Goal: Task Accomplishment & Management: Manage account settings

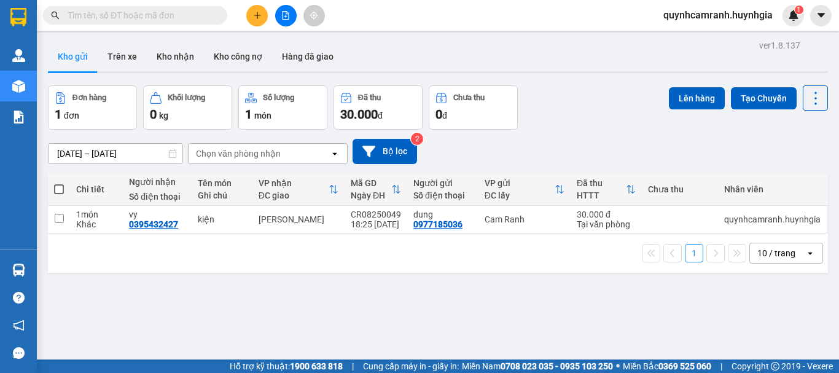
click at [258, 18] on icon "plus" at bounding box center [257, 15] width 9 height 9
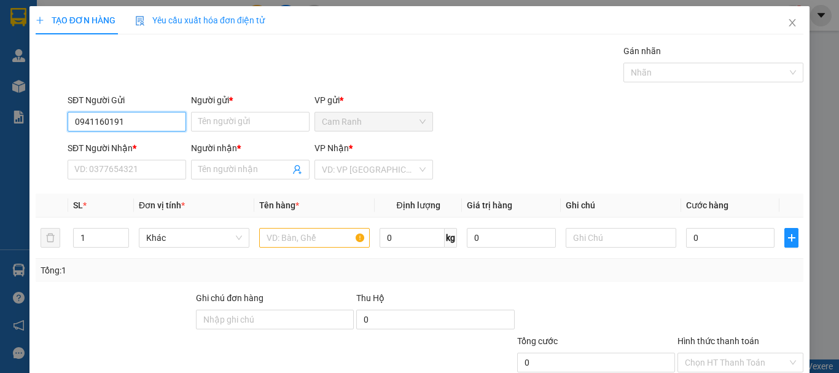
click at [91, 125] on input "0941160191" at bounding box center [127, 122] width 119 height 20
type input "0946160191"
click at [121, 141] on div "0946160191 - sơn" at bounding box center [125, 146] width 103 height 14
type input "sơn"
type input "0905545879"
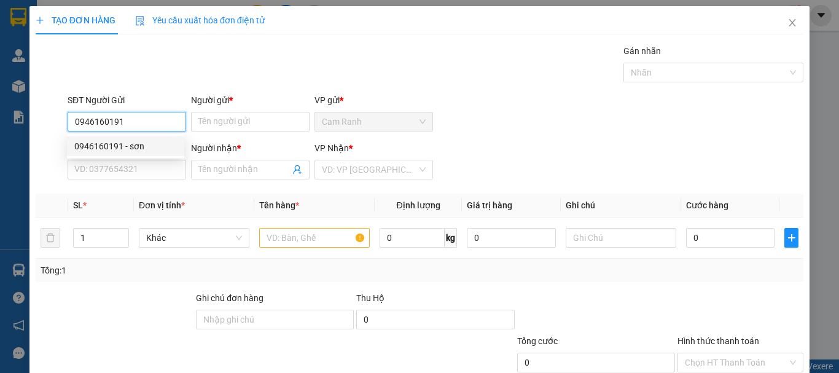
type input "tuấn"
type input "0946160191"
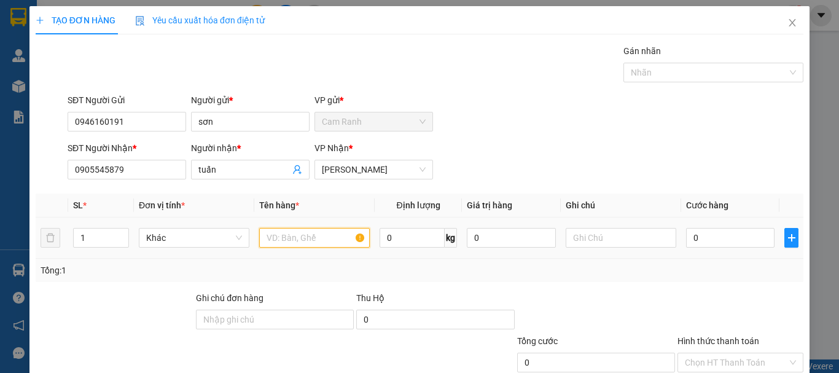
click at [305, 235] on input "text" at bounding box center [314, 238] width 111 height 20
type input "bao"
drag, startPoint x: 684, startPoint y: 237, endPoint x: 683, endPoint y: 211, distance: 25.8
click at [686, 236] on input "0" at bounding box center [730, 238] width 88 height 20
type input "5"
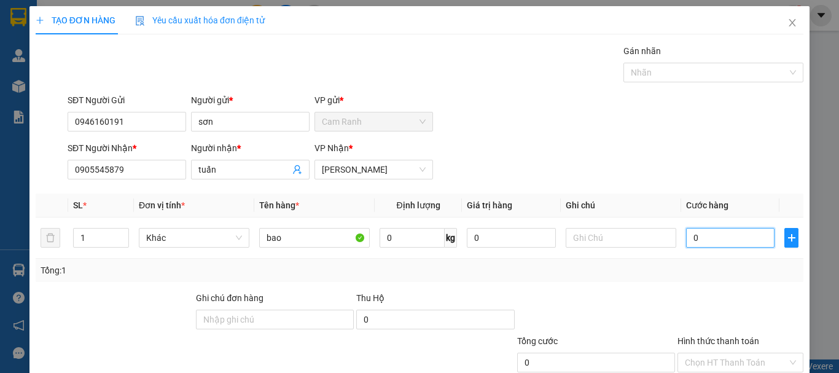
type input "5"
type input "50"
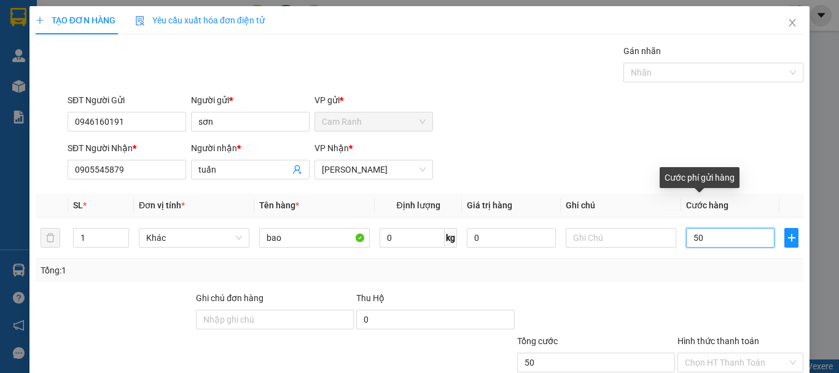
type input "500"
type input "5.000"
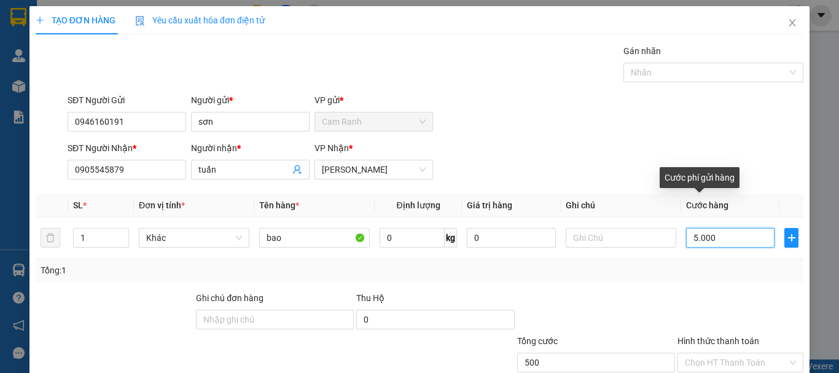
type input "5.000"
type input "50.000"
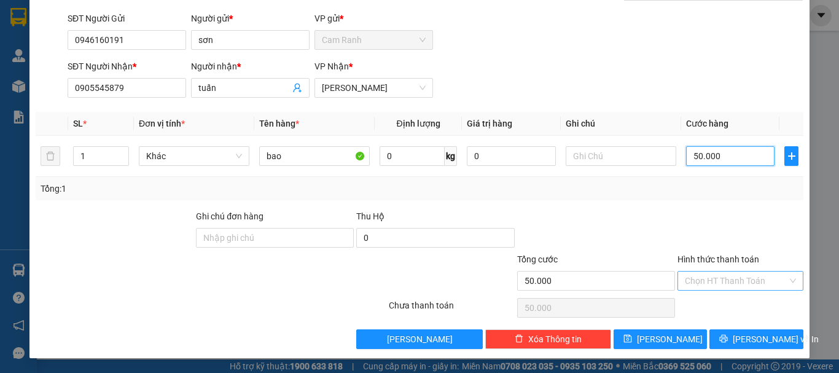
type input "50.000"
click at [719, 280] on input "Hình thức thanh toán" at bounding box center [736, 281] width 103 height 18
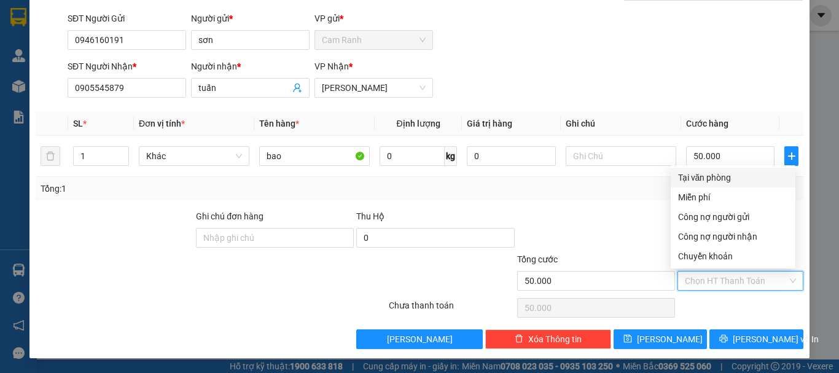
click at [691, 177] on div "Tại văn phòng" at bounding box center [733, 178] width 110 height 14
type input "0"
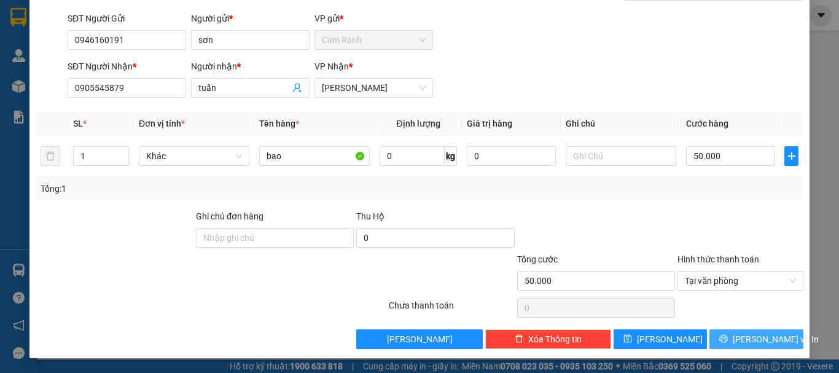
click at [755, 342] on span "Lưu và In" at bounding box center [776, 339] width 86 height 14
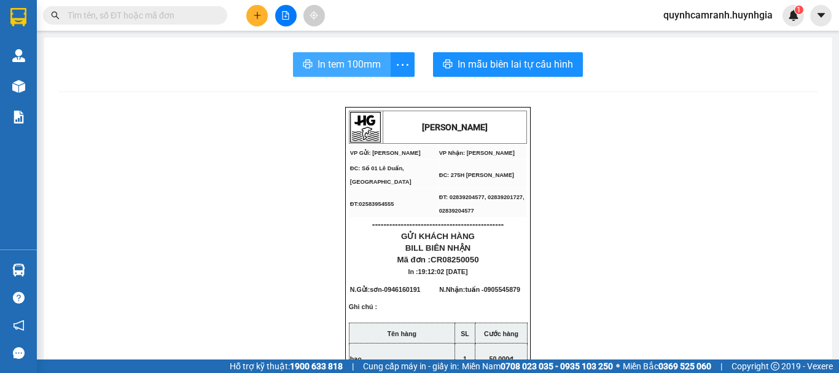
click at [351, 66] on span "In tem 100mm" at bounding box center [349, 64] width 63 height 15
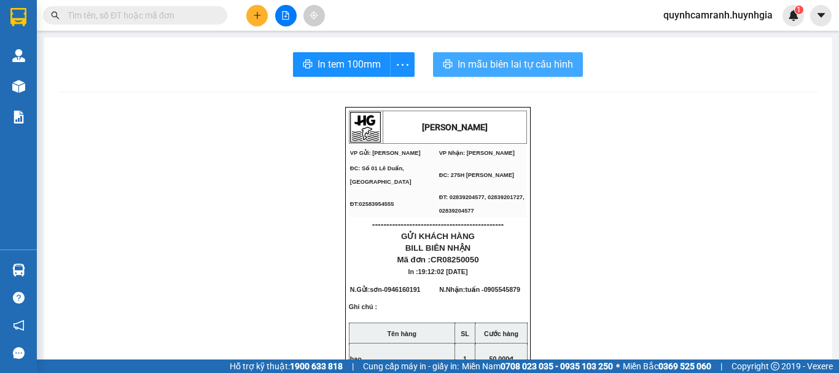
click at [511, 63] on span "In mẫu biên lai tự cấu hình" at bounding box center [516, 64] width 116 height 15
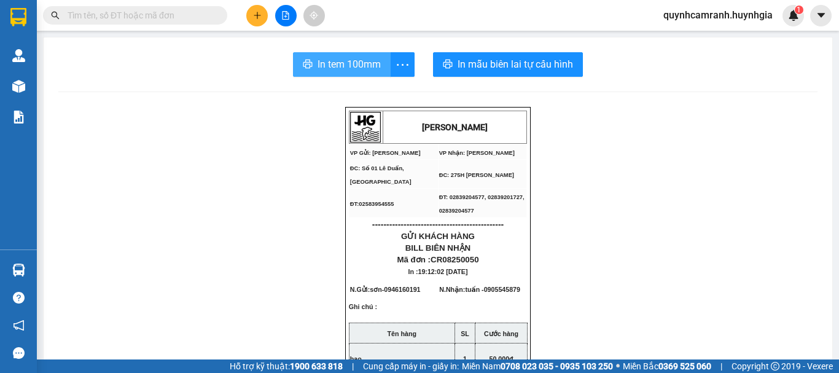
click at [361, 67] on span "In tem 100mm" at bounding box center [349, 64] width 63 height 15
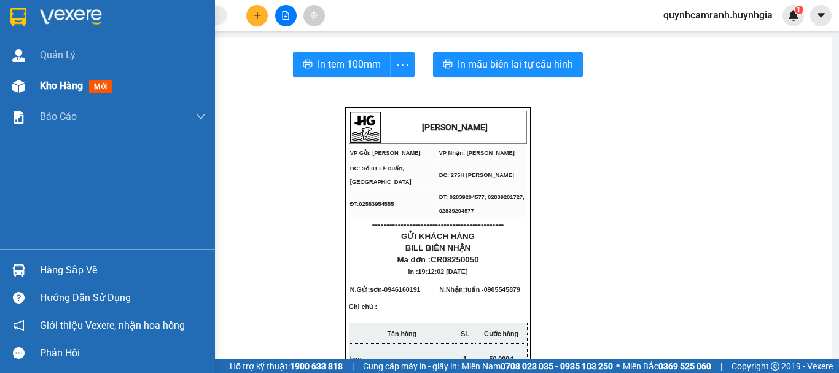
click at [49, 90] on span "Kho hàng" at bounding box center [61, 86] width 43 height 12
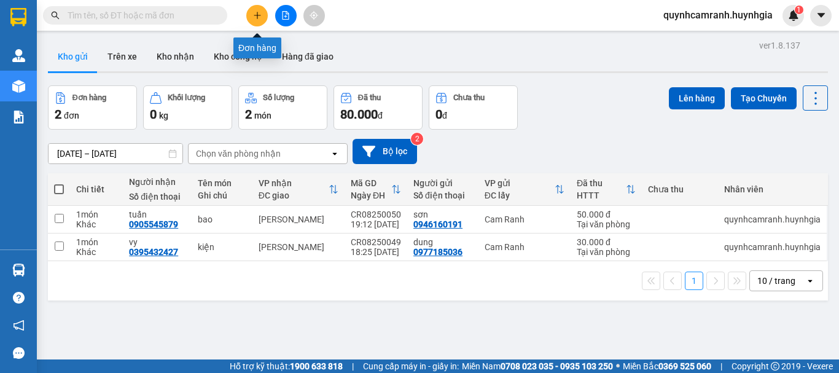
click at [258, 12] on icon "plus" at bounding box center [257, 15] width 9 height 9
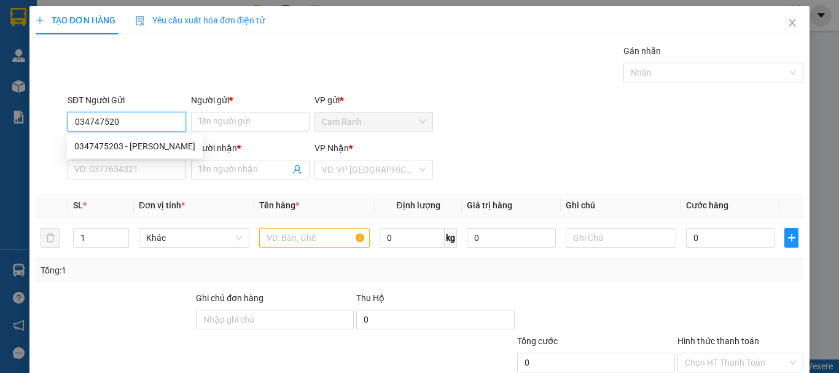
type input "0347475203"
click at [106, 145] on div "0347475203 - kim hải" at bounding box center [134, 146] width 121 height 14
type input "kim hải"
type input "0377980200"
type input "kim hoa"
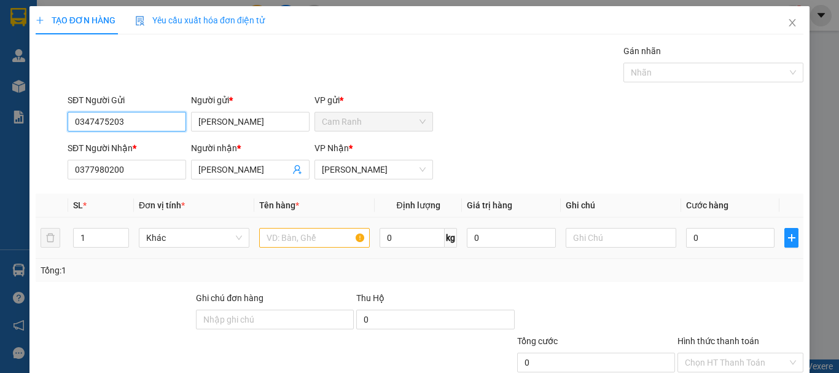
type input "0347475203"
click at [295, 239] on input "text" at bounding box center [314, 238] width 111 height 20
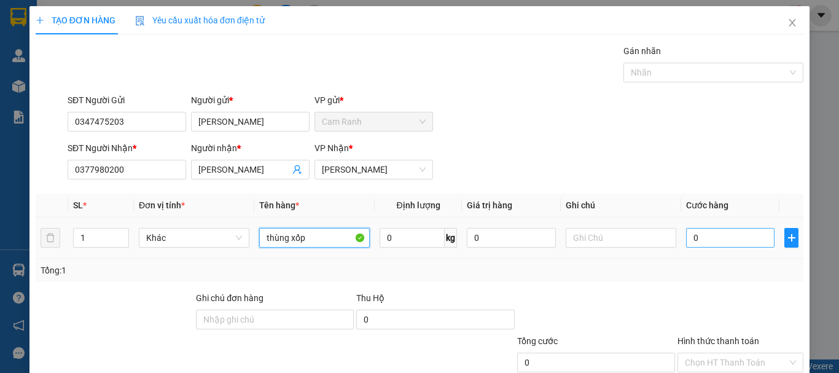
type input "thùng xốp"
click at [732, 241] on input "0" at bounding box center [730, 238] width 88 height 20
type input "5"
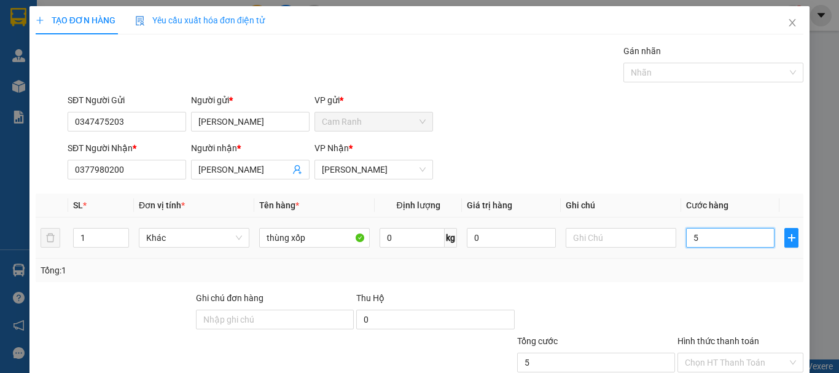
type input "50"
type input "500"
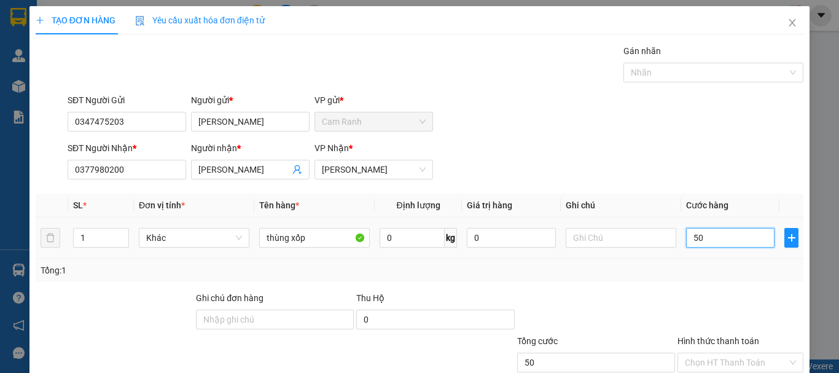
type input "500"
type input "5.000"
type input "50.000"
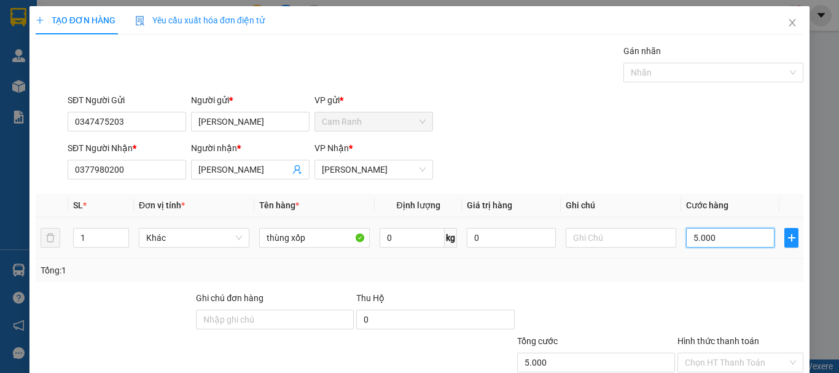
type input "50.000"
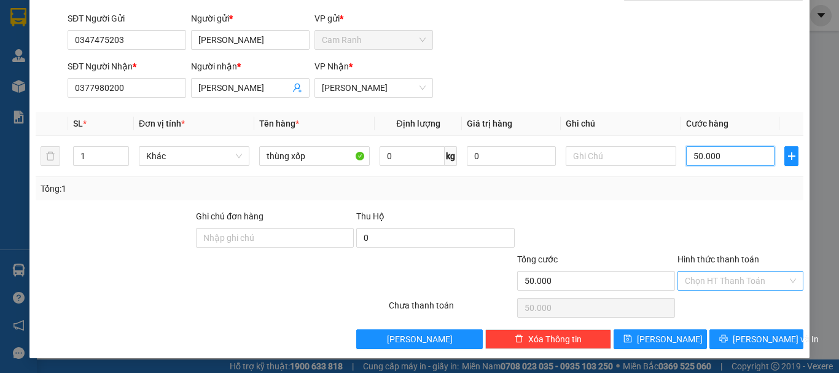
type input "50.000"
click at [738, 275] on input "Hình thức thanh toán" at bounding box center [736, 281] width 103 height 18
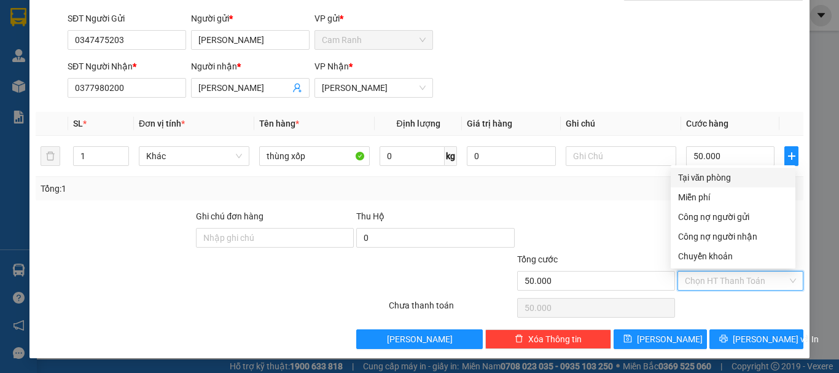
click at [731, 179] on div "Tại văn phòng" at bounding box center [733, 178] width 110 height 14
type input "0"
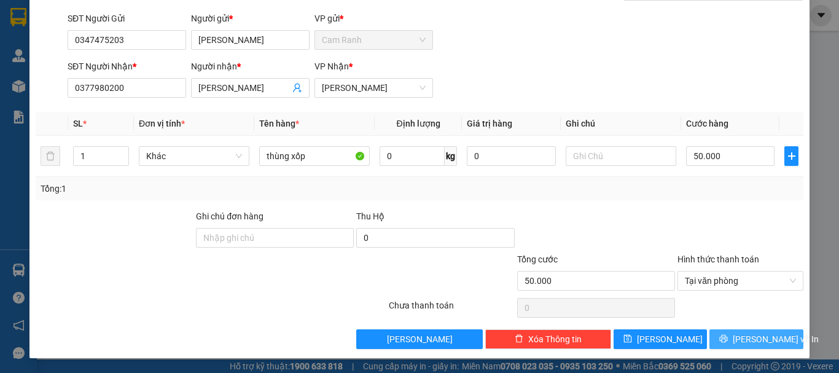
click at [743, 337] on span "Lưu và In" at bounding box center [776, 339] width 86 height 14
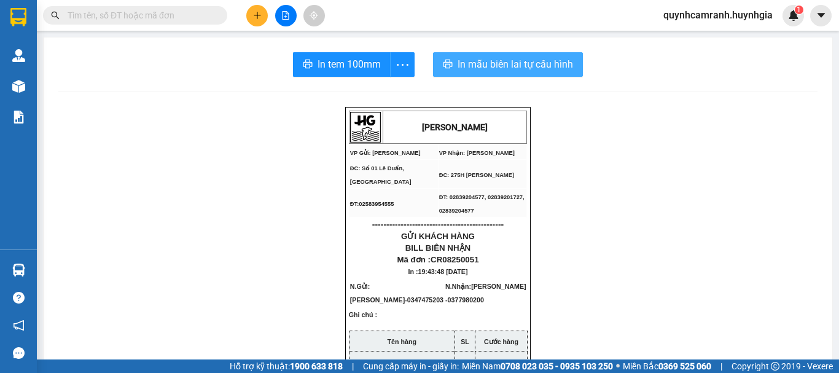
click at [509, 65] on span "In mẫu biên lai tự cấu hình" at bounding box center [516, 64] width 116 height 15
click at [537, 62] on span "In mẫu biên lai tự cấu hình" at bounding box center [516, 64] width 116 height 15
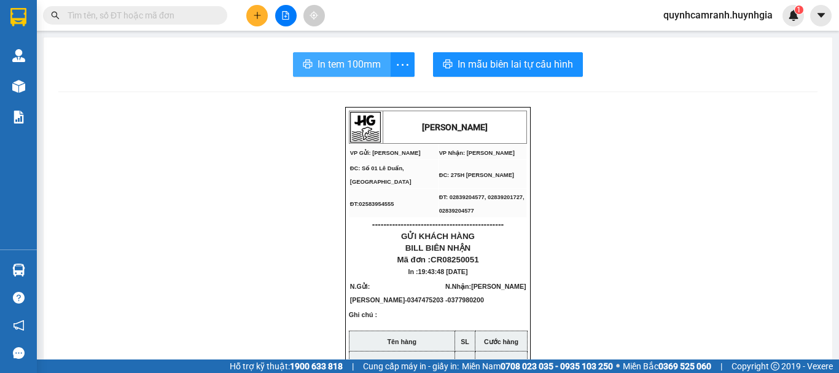
click at [318, 68] on span "In tem 100mm" at bounding box center [349, 64] width 63 height 15
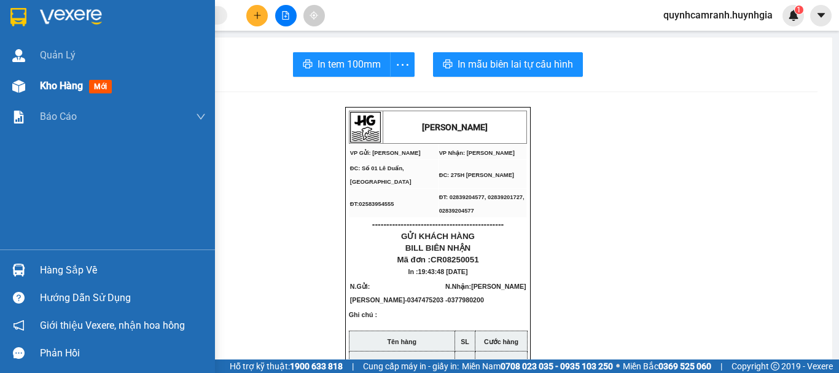
click at [48, 85] on span "Kho hàng" at bounding box center [61, 86] width 43 height 12
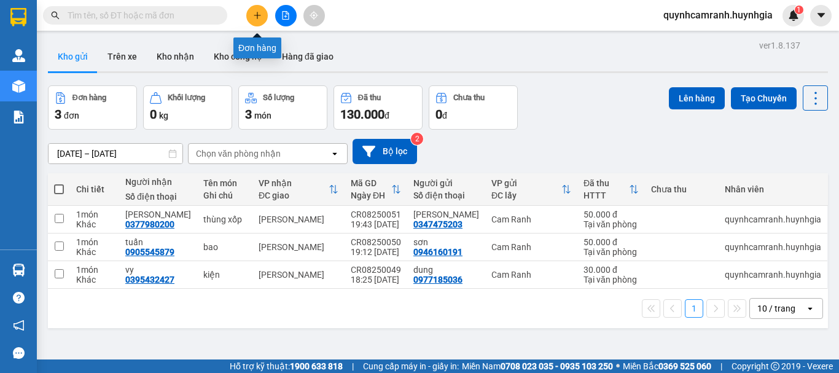
click at [254, 17] on icon "plus" at bounding box center [257, 15] width 9 height 9
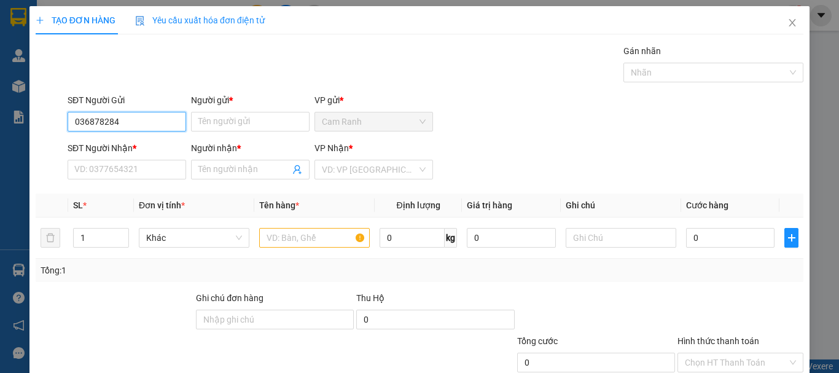
type input "0368782849"
click at [141, 141] on div "0368782849 - chú bộ" at bounding box center [125, 146] width 103 height 14
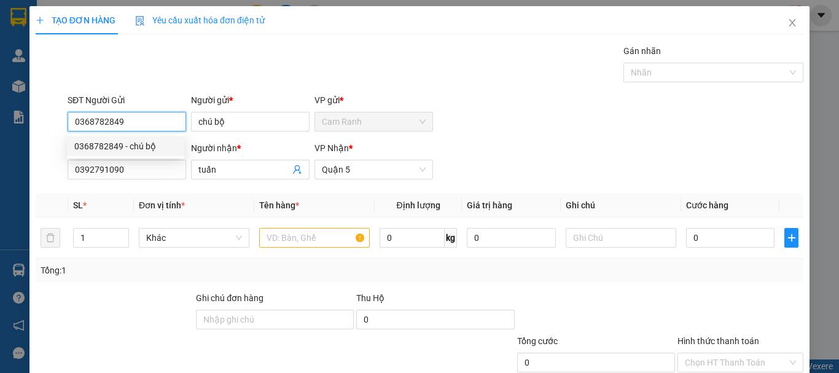
type input "chú bộ"
type input "0392791090"
type input "tuấn"
type input "0368782849"
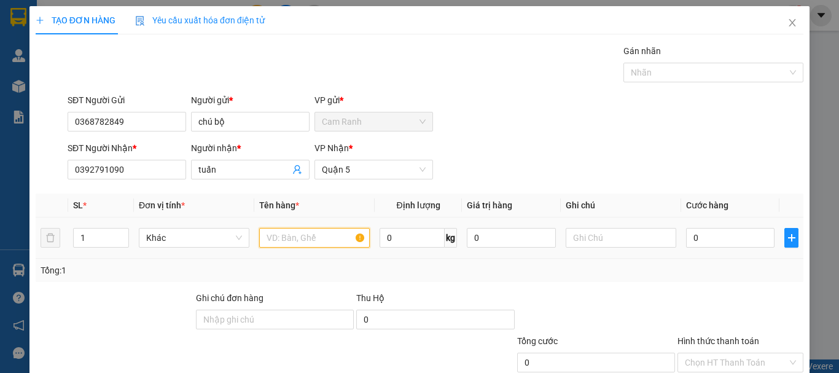
click at [269, 238] on input "text" at bounding box center [314, 238] width 111 height 20
click at [123, 237] on span "Decrease Value" at bounding box center [122, 241] width 14 height 11
type input "thùng"
type input "2"
click at [122, 236] on icon "up" at bounding box center [122, 235] width 4 height 4
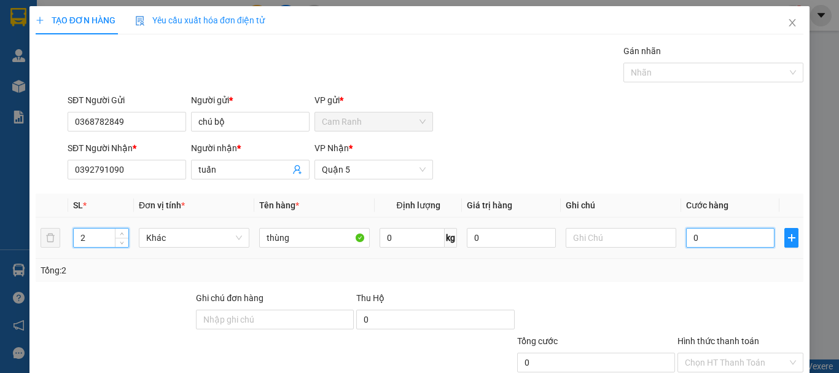
click at [719, 239] on input "0" at bounding box center [730, 238] width 88 height 20
type input "8"
type input "80"
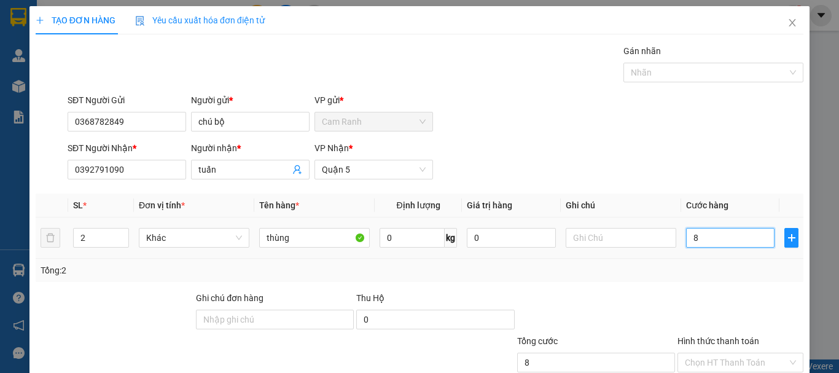
type input "80"
type input "800"
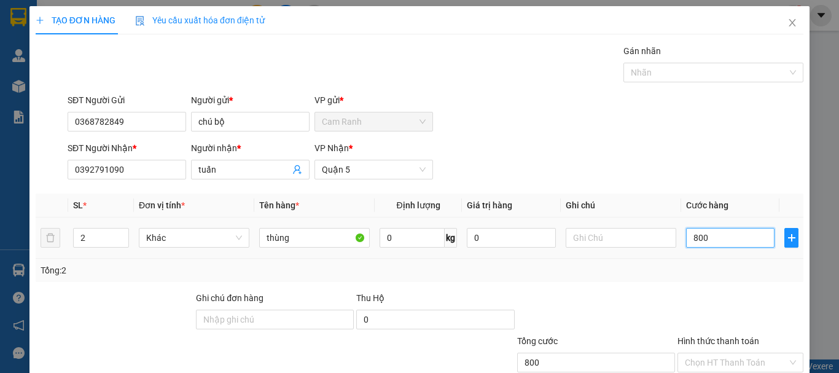
type input "8.000"
type input "80.000"
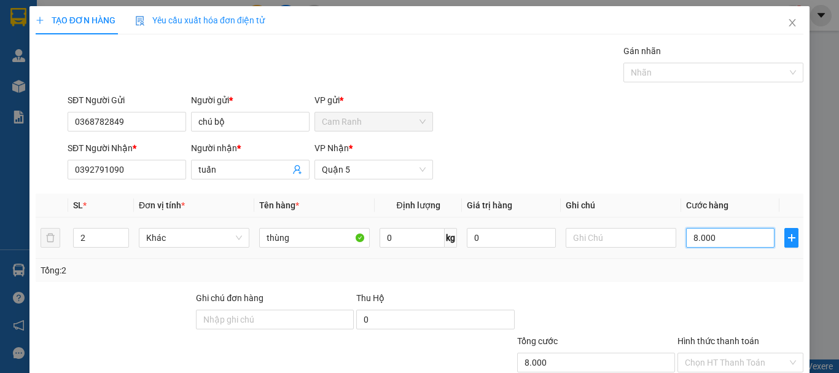
type input "80.000"
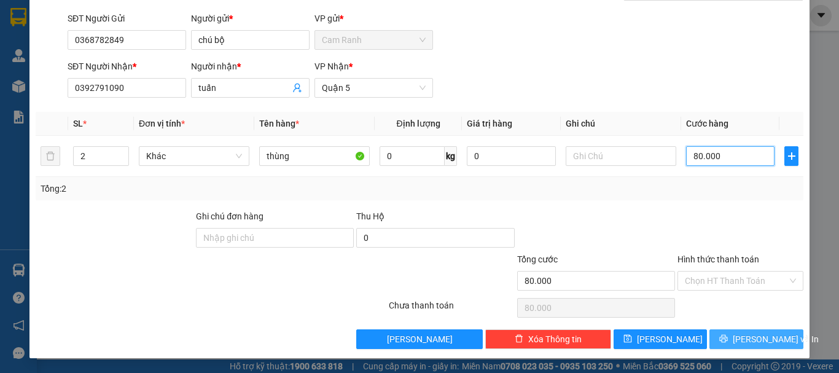
type input "80.000"
click at [740, 337] on span "Lưu và In" at bounding box center [776, 339] width 86 height 14
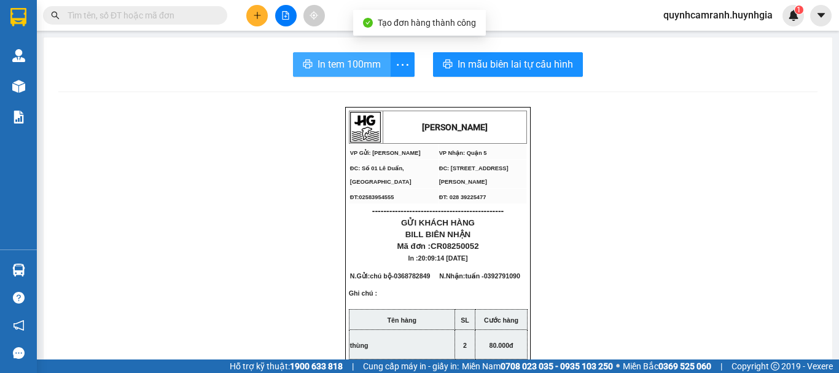
click at [345, 68] on span "In tem 100mm" at bounding box center [349, 64] width 63 height 15
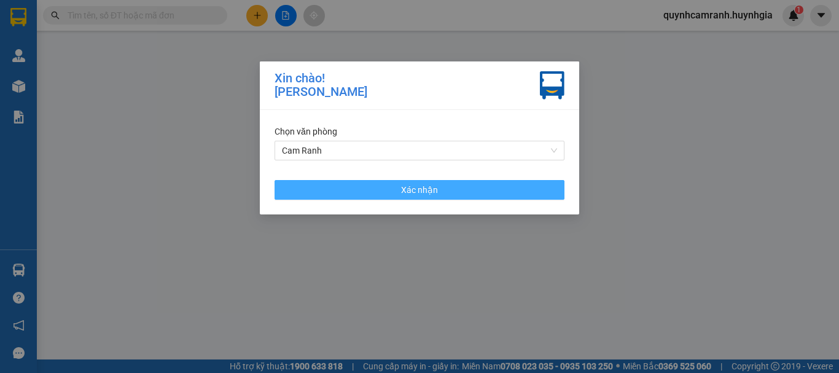
click at [405, 192] on span "Xác nhận" at bounding box center [419, 190] width 37 height 14
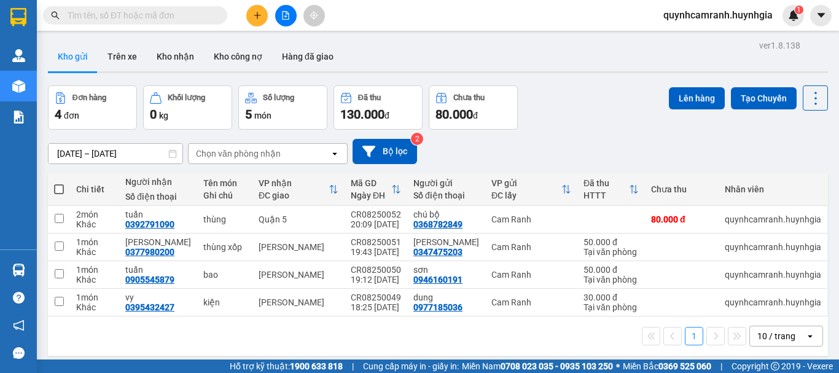
click at [60, 189] on span at bounding box center [59, 189] width 10 height 10
click at [59, 183] on input "checkbox" at bounding box center [59, 183] width 0 height 0
checkbox input "true"
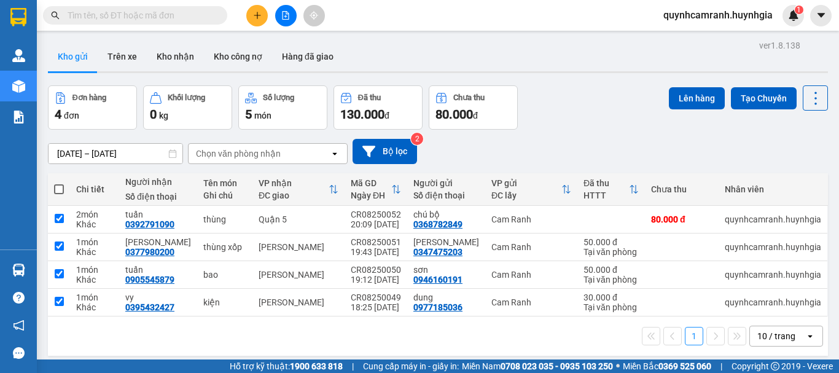
checkbox input "true"
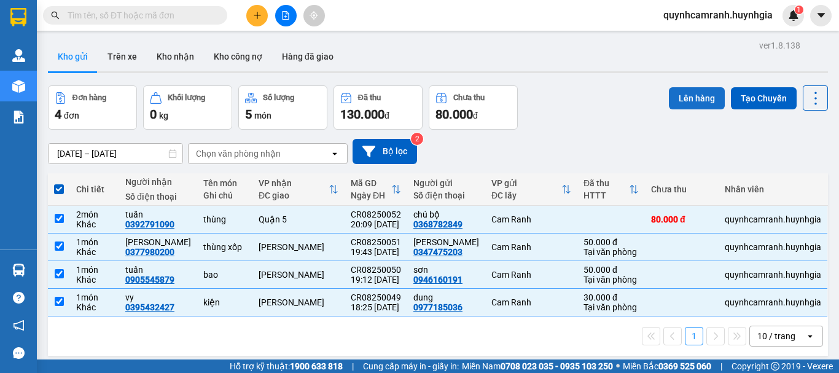
click at [697, 100] on button "Lên hàng" at bounding box center [697, 98] width 56 height 22
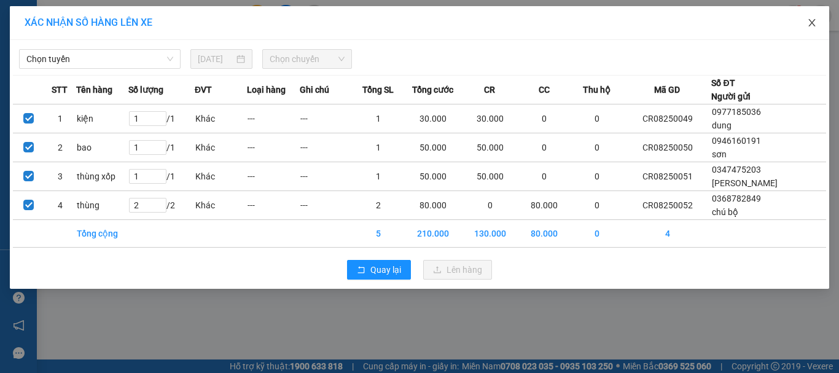
click at [815, 24] on icon "close" at bounding box center [812, 23] width 10 height 10
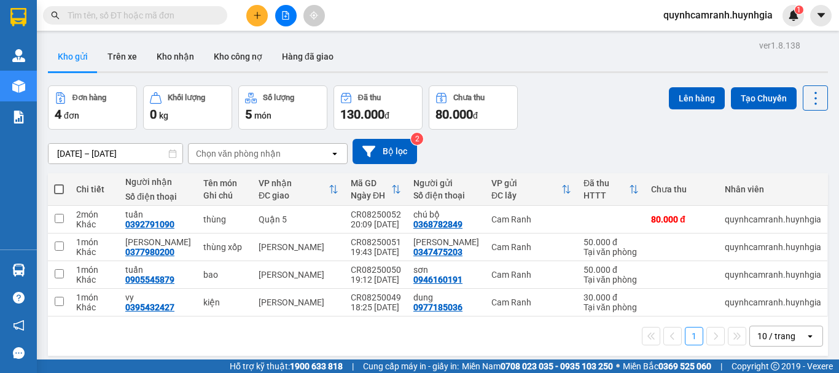
click at [61, 192] on span at bounding box center [59, 189] width 10 height 10
click at [59, 183] on input "checkbox" at bounding box center [59, 183] width 0 height 0
checkbox input "true"
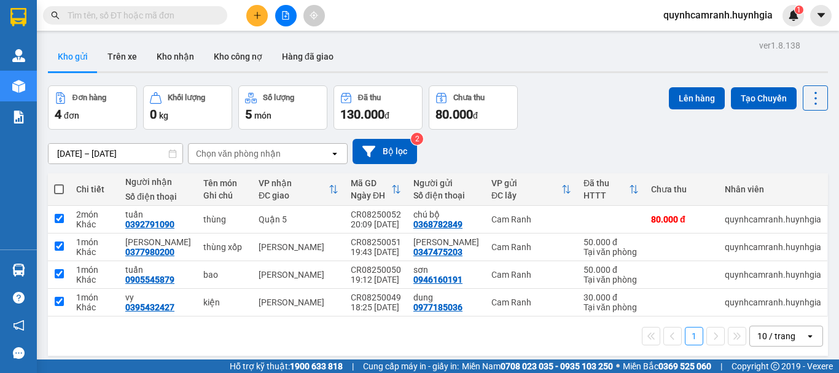
checkbox input "true"
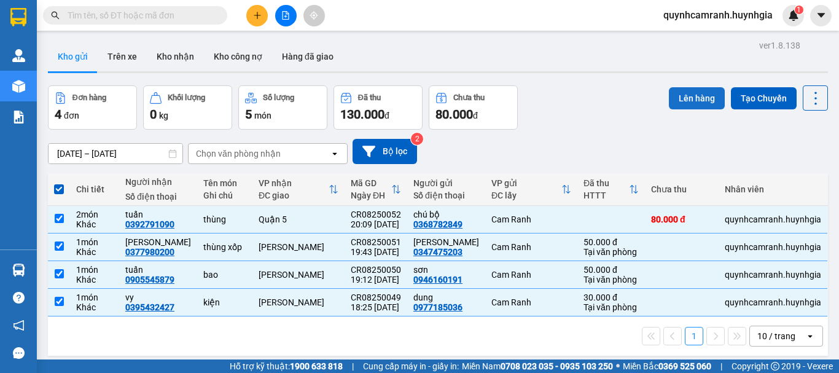
click at [681, 99] on button "Lên hàng" at bounding box center [697, 98] width 56 height 22
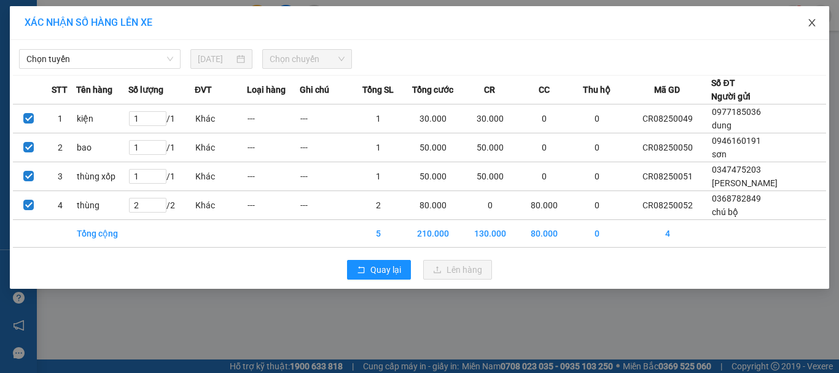
click at [812, 23] on icon "close" at bounding box center [812, 23] width 10 height 10
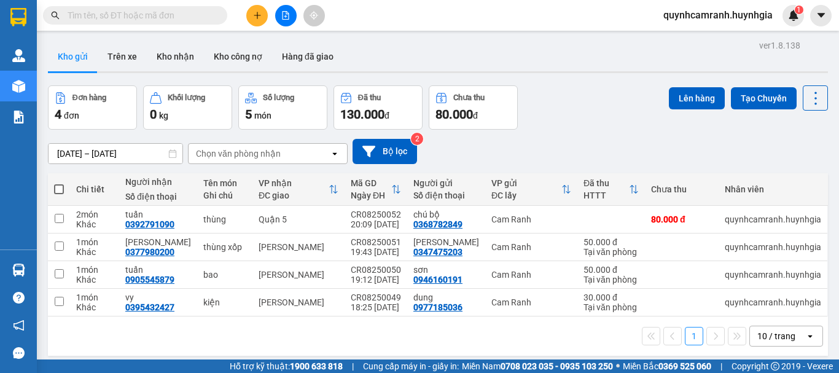
click at [61, 189] on span at bounding box center [59, 189] width 10 height 10
click at [59, 183] on input "checkbox" at bounding box center [59, 183] width 0 height 0
checkbox input "true"
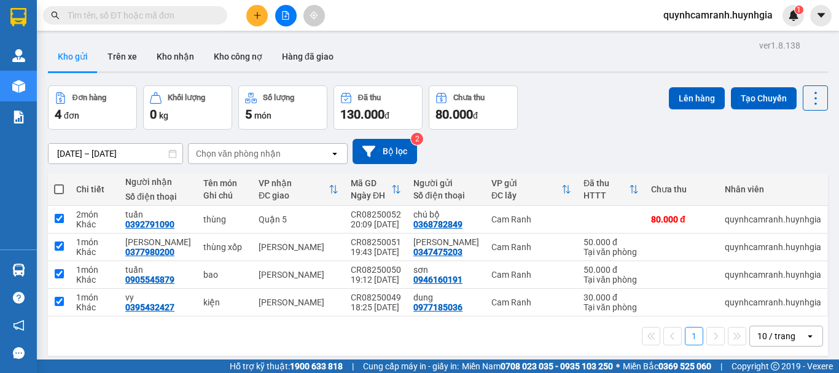
checkbox input "true"
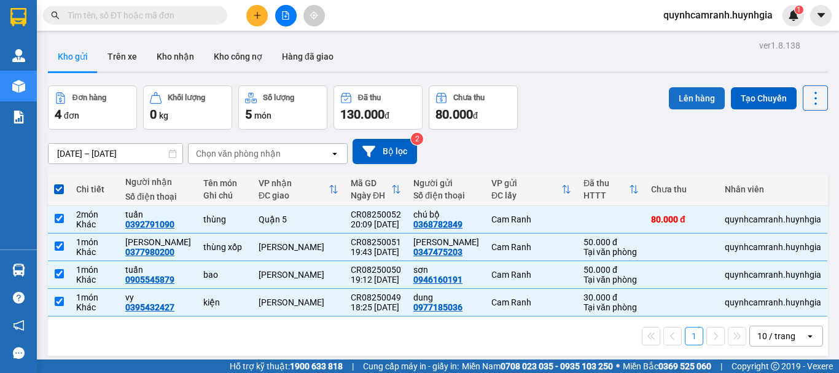
click at [679, 98] on button "Lên hàng" at bounding box center [697, 98] width 56 height 22
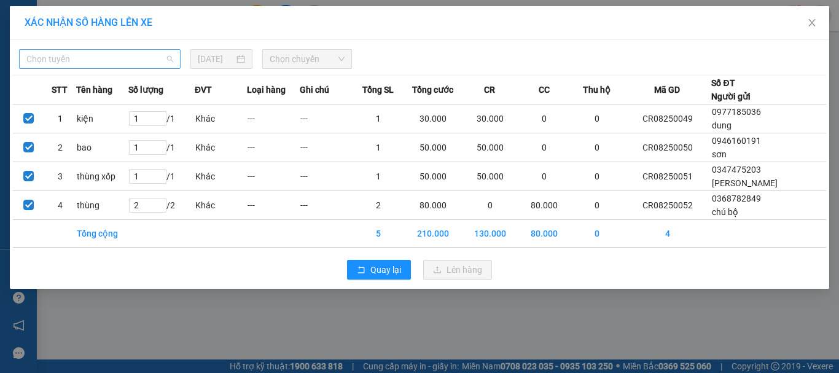
click at [111, 60] on span "Chọn tuyến" at bounding box center [99, 59] width 147 height 18
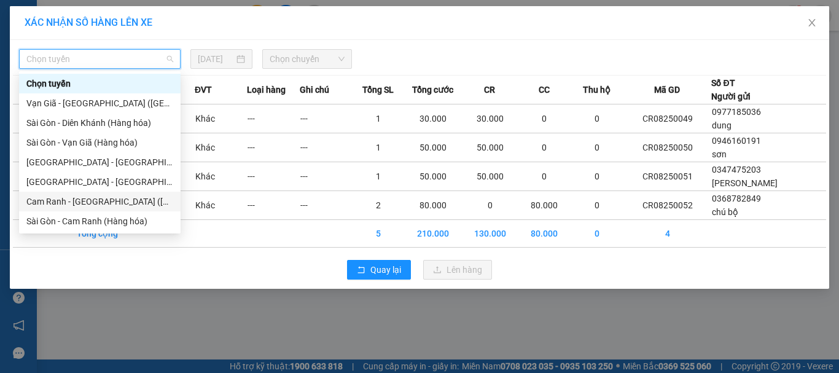
click at [50, 200] on div "Cam Ranh - Sài Gòn (Hàng Hóa)" at bounding box center [99, 202] width 147 height 14
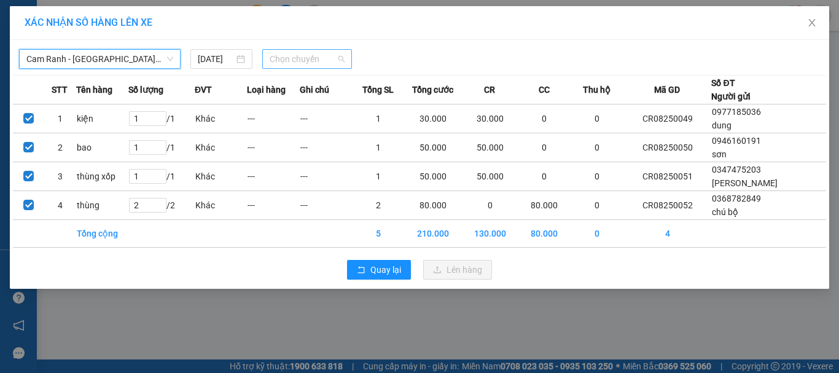
click at [292, 61] on span "Chọn chuyến" at bounding box center [308, 59] width 76 height 18
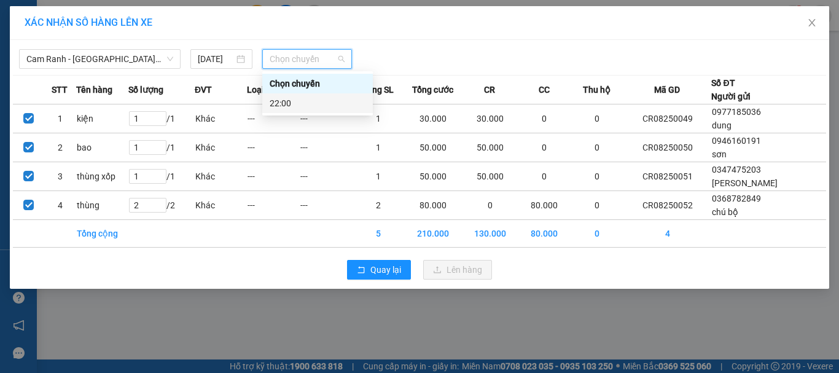
click at [282, 103] on div "22:00" at bounding box center [318, 103] width 96 height 14
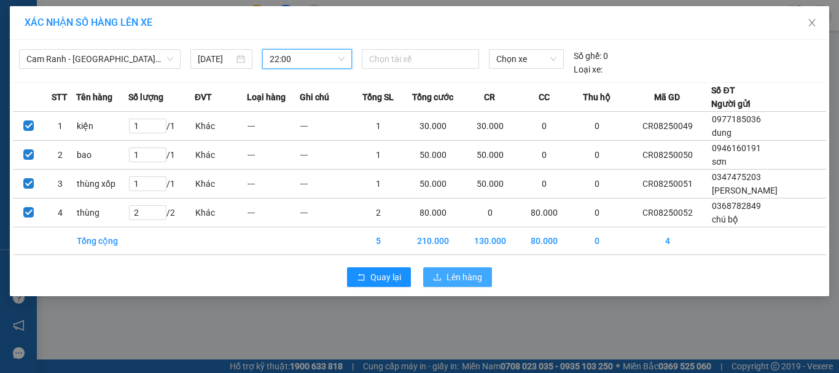
click at [447, 276] on button "Lên hàng" at bounding box center [457, 277] width 69 height 20
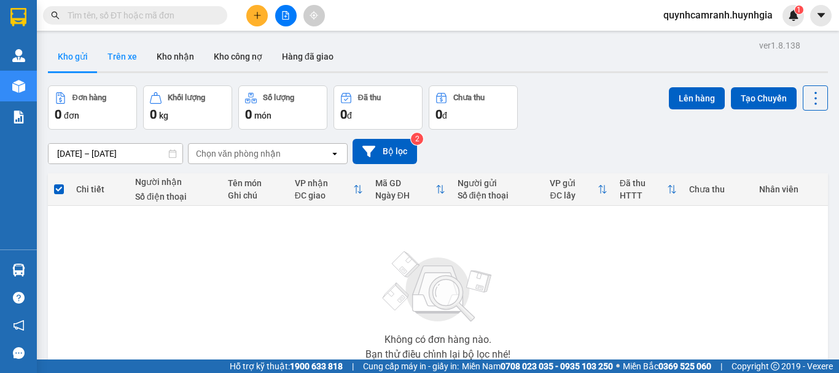
click at [117, 58] on button "Trên xe" at bounding box center [122, 56] width 49 height 29
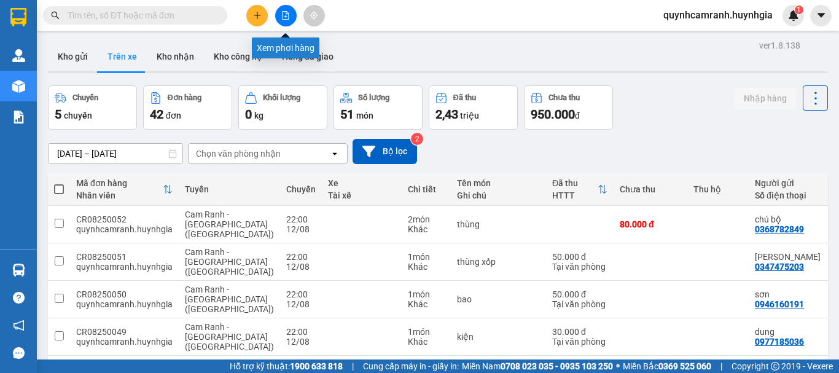
click at [290, 20] on button at bounding box center [286, 16] width 22 height 22
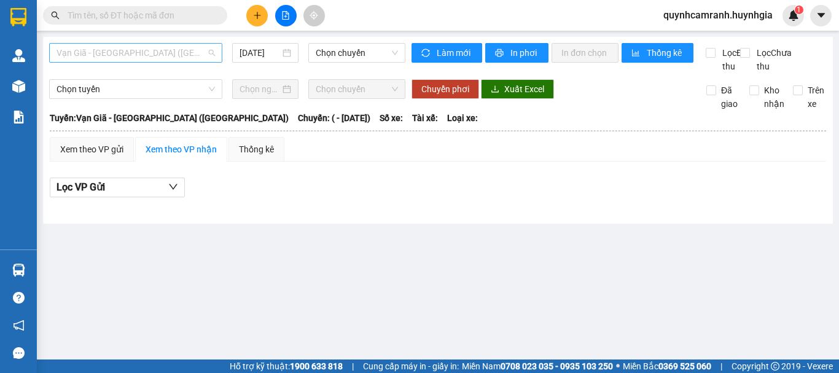
click at [141, 54] on span "Vạn Giã - Sài Gòn (Hàng hóa)" at bounding box center [136, 53] width 159 height 18
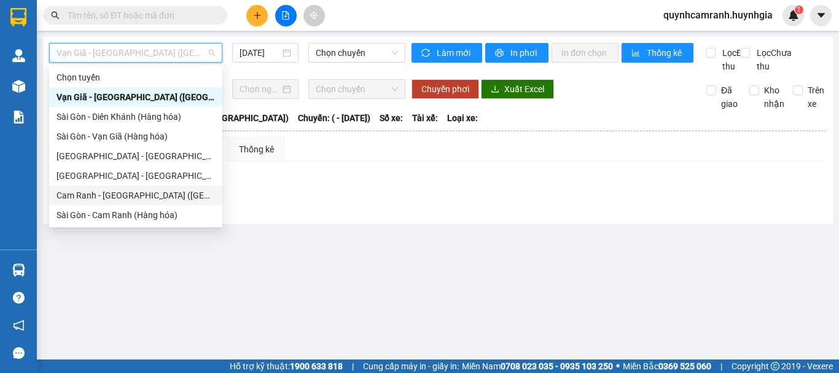
click at [91, 198] on div "Cam Ranh - Sài Gòn (Hàng Hóa)" at bounding box center [136, 196] width 159 height 14
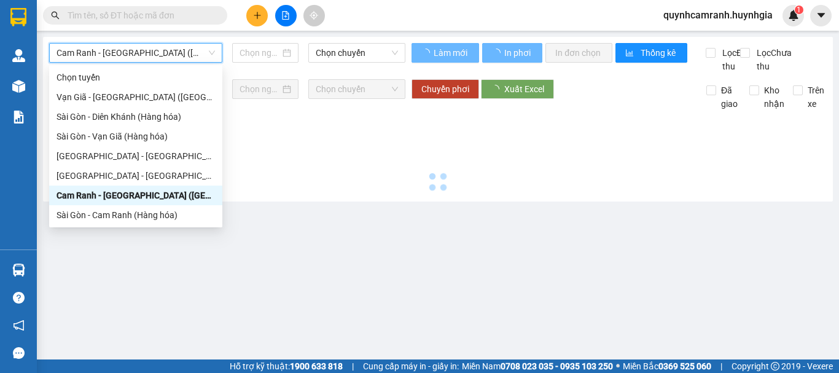
type input "12/08/2025"
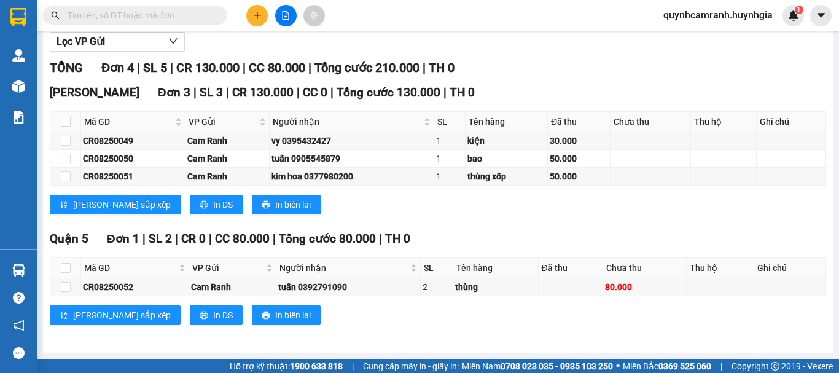
scroll to position [98, 0]
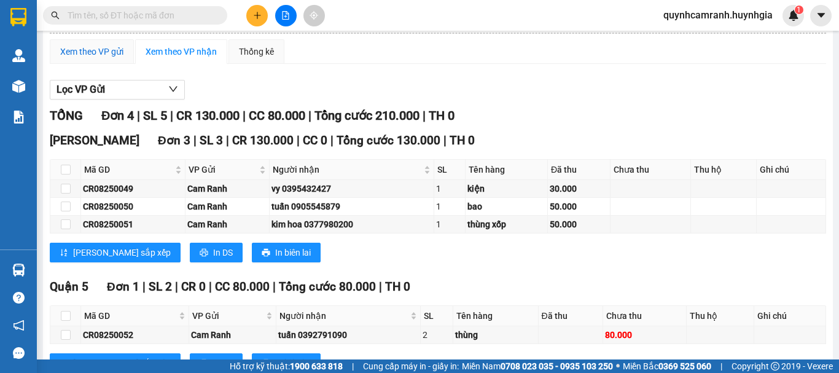
click at [106, 58] on div "Xem theo VP gửi" at bounding box center [91, 52] width 63 height 14
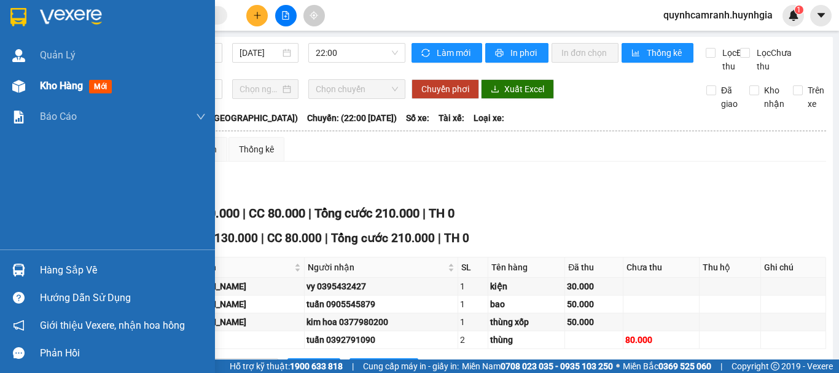
click at [51, 85] on span "Kho hàng" at bounding box center [61, 86] width 43 height 12
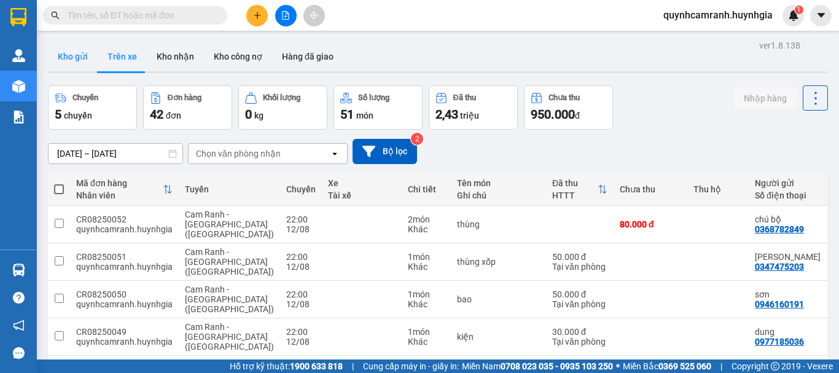
click at [73, 55] on button "Kho gửi" at bounding box center [73, 56] width 50 height 29
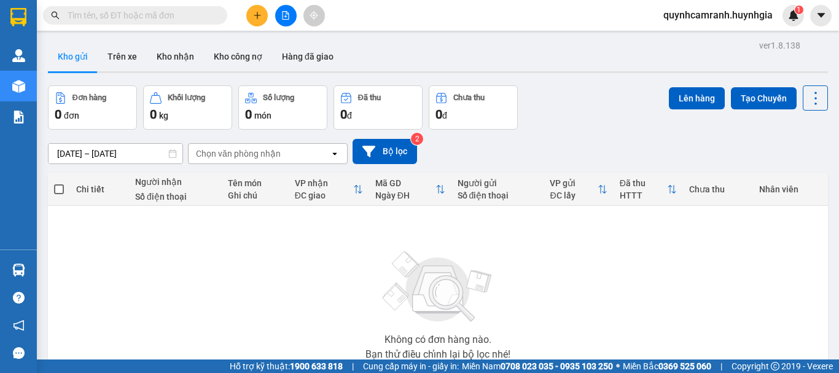
click at [721, 18] on span "quynhcamranh.huynhgia" at bounding box center [718, 14] width 129 height 15
click at [686, 38] on span "Đăng xuất" at bounding box center [723, 38] width 103 height 14
